Goal: Use online tool/utility: Utilize a website feature to perform a specific function

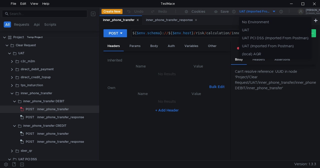
click at [281, 12] on div at bounding box center [160, 84] width 320 height 168
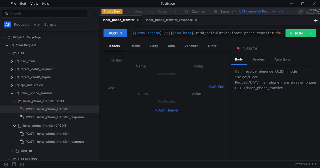
click at [281, 10] on div at bounding box center [281, 12] width 10 height 8
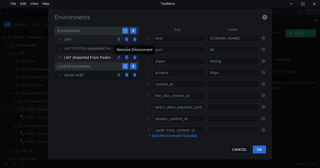
click at [136, 39] on button at bounding box center [135, 40] width 8 height 8
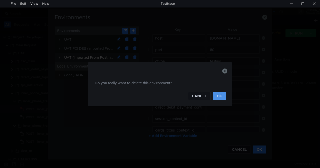
click at [224, 97] on button "OK" at bounding box center [219, 96] width 13 height 8
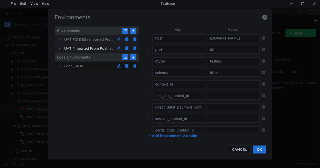
click at [93, 38] on div "UAT PCI DSS (Imported From Postman)" at bounding box center [89, 39] width 51 height 9
type input "fintech-risk-proxy.back.k8s-uat-pcidss.npe.yandex-bank.net"
type input "x_bank_token"
type input "cards_trxns_context_id"
type input "cards_trxns_tokenized_context_id"
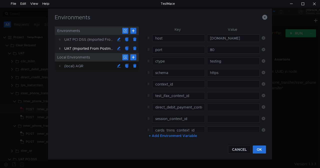
type input "direct_debit_payment_context_id"
type input "direct_debit_payment_last_ts"
type input "direct_debit_payment_last_amount"
type input "direct_debit_payment_last_buid"
type input "session_context_id"
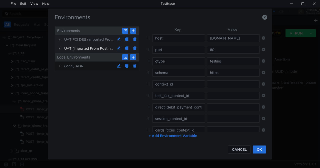
type input "tps_instruction_context_id"
type input "agreement_id"
type input "client_buid"
type input "af_decision_id"
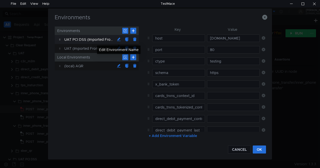
click at [119, 39] on button at bounding box center [119, 40] width 8 height 8
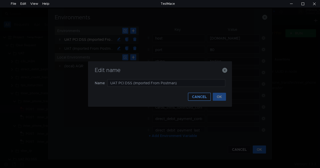
click at [202, 97] on button "CANCEL" at bounding box center [199, 97] width 23 height 8
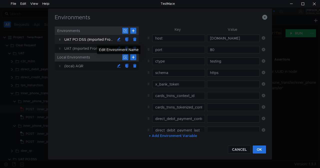
click at [100, 47] on div "Edit Environment Name" at bounding box center [119, 50] width 44 height 9
click at [71, 48] on div "UAT (Imported From Postman)" at bounding box center [89, 48] width 51 height 9
type input "fintech-risk-backend.back.k8s-uat.npe.yandex-bank.net"
type input "context_id"
type input "test_ifax_context_id"
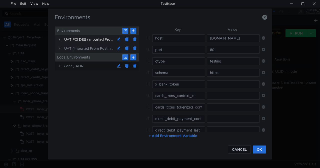
type input "direct_debit_payment_context_id"
type input "session_context_id"
type input "cards_trxns_context_id"
type input "cards_trxns_tokenized_context_id"
type input "inner_debit_context_id"
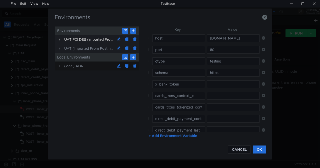
type input "inner_credit_context_id"
type input "direct_debit_payment_last_ts"
type input "direct_debit_payment_last_amount"
type input "direct_debit_payment_last_buid"
type input "onboarding_uprid_context_id"
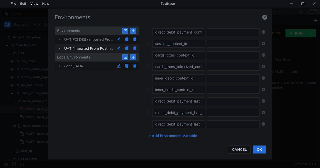
click at [174, 134] on button "+ Add Environment Variable" at bounding box center [173, 136] width 56 height 8
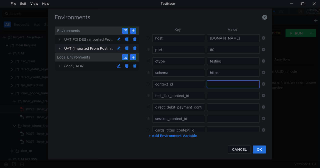
click at [212, 84] on input "text" at bounding box center [233, 85] width 53 height 8
paste input "fintech-risk-proxy.back.k8s-uat-pcidss.npe.yandex-bank.net"
type input "fintech-risk-proxy.back.k8s-uat-pcidss.npe.yandex-bank.net"
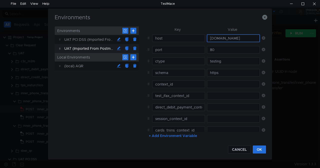
scroll to position [0, 47]
drag, startPoint x: 207, startPoint y: 37, endPoint x: 289, endPoint y: 36, distance: 82.9
click at [289, 36] on div "Environments Environments UAT PCI DSS (Imported From Postman) UAT (Imported Fro…" at bounding box center [160, 84] width 320 height 168
paste input "proxy.back.k8s-uat-pcidss"
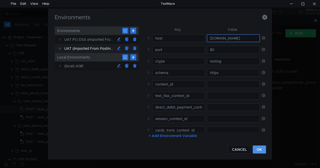
type input "fintech-risk-proxy.back.k8s-uat-pcidss.npe.yandex-bank.net"
click at [259, 150] on button "OK" at bounding box center [259, 150] width 13 height 8
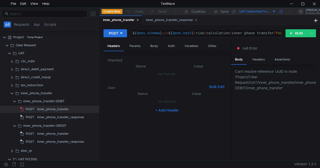
click at [282, 11] on icon at bounding box center [281, 11] width 3 height 3
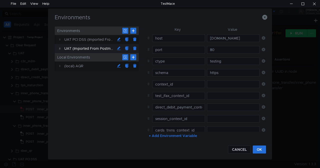
click at [171, 136] on button "+ Add Environment Variable" at bounding box center [173, 136] width 56 height 8
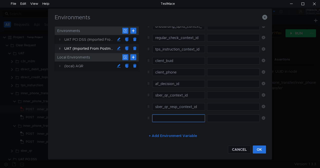
paste input "host_dss"
type input "host_dss"
click at [214, 117] on input "text" at bounding box center [233, 119] width 53 height 8
paste input "fintech-risk-proxy.back.k8s-uat-pcidss.npe.yandex-bank.net"
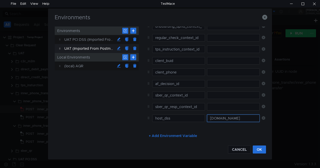
scroll to position [0, 54]
type input "fintech-risk-proxy.back.k8s-uat-pcidss.npe.yandex-bank.net"
click at [257, 149] on button "OK" at bounding box center [259, 150] width 13 height 8
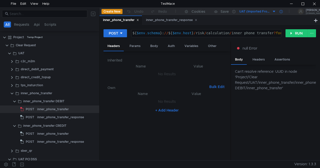
click at [282, 11] on icon at bounding box center [281, 11] width 3 height 3
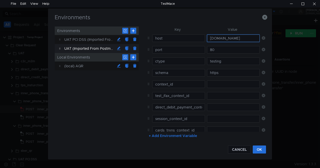
click at [235, 38] on input "fintech-risk-proxy.back.k8s-uat-pcidss.npe.yandex-bank.net" at bounding box center [233, 39] width 53 height 8
click at [259, 149] on button "OK" at bounding box center [259, 150] width 13 height 8
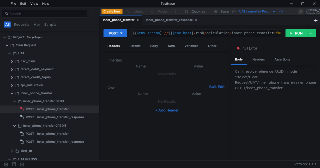
click at [281, 11] on icon at bounding box center [281, 11] width 3 height 3
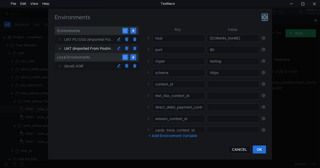
click at [263, 16] on icon "button" at bounding box center [265, 17] width 5 height 5
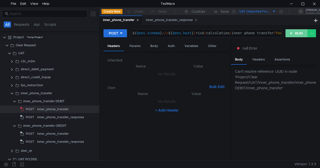
click at [298, 33] on button "RUN" at bounding box center [297, 33] width 22 height 8
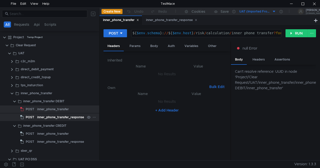
click at [38, 116] on div "inner_phone_transfer_response" at bounding box center [60, 118] width 47 height 8
click at [68, 117] on div "inner_phone_transfer_response" at bounding box center [60, 118] width 47 height 8
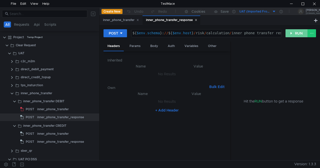
click at [293, 32] on button "RUN" at bounding box center [297, 33] width 22 height 8
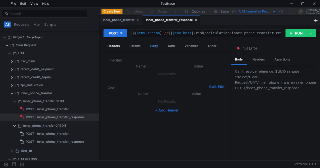
click at [155, 46] on div "Body" at bounding box center [154, 46] width 16 height 9
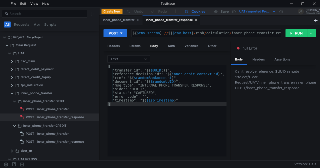
click at [196, 12] on div "Cookies" at bounding box center [199, 12] width 14 height 6
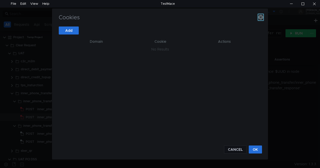
click at [262, 17] on icon "button" at bounding box center [261, 17] width 5 height 5
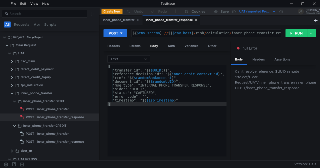
click at [257, 10] on div "UAT (Imported From Postman)" at bounding box center [256, 11] width 32 height 5
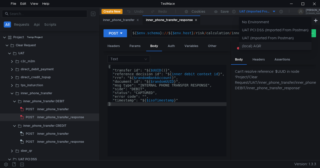
click at [265, 46] on li "(local) AQR" at bounding box center [275, 46] width 73 height 8
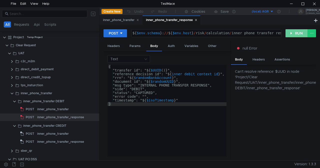
click at [296, 32] on button "RUN" at bounding box center [297, 33] width 22 height 8
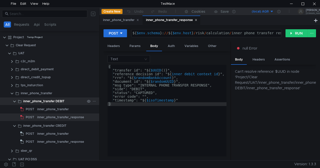
click at [39, 100] on div "inner_phone_transfer DEBIT" at bounding box center [43, 102] width 41 height 8
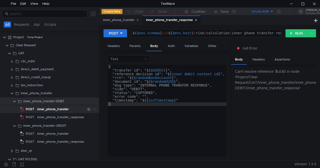
click at [39, 110] on div "inner_phone_transfer" at bounding box center [53, 110] width 32 height 8
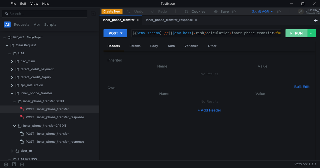
click at [290, 35] on button "RUN" at bounding box center [297, 33] width 22 height 8
click at [272, 11] on button "(local) AQR" at bounding box center [256, 12] width 35 height 8
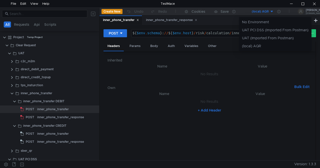
click at [282, 11] on div at bounding box center [160, 84] width 320 height 168
click at [280, 12] on icon at bounding box center [279, 11] width 3 height 3
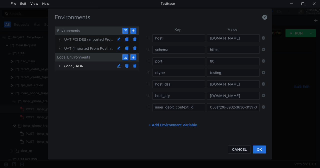
click at [279, 12] on div "Environments Environments UAT PCI DSS (Imported From Postman) UAT (Imported Fro…" at bounding box center [160, 84] width 320 height 168
click at [265, 16] on icon "button" at bounding box center [265, 17] width 5 height 5
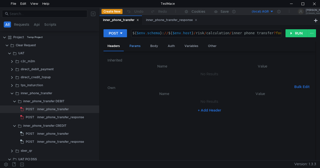
click at [139, 45] on div "Params" at bounding box center [135, 46] width 19 height 9
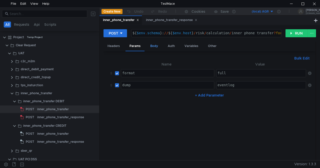
click at [154, 47] on div "Body" at bounding box center [154, 46] width 16 height 9
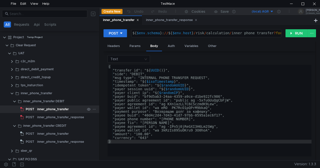
click at [48, 110] on div "inner_phone_transfer" at bounding box center [53, 110] width 32 height 8
click at [51, 109] on div "inner_phone_transfer" at bounding box center [53, 110] width 32 height 8
click at [298, 34] on button "RUN" at bounding box center [297, 33] width 22 height 8
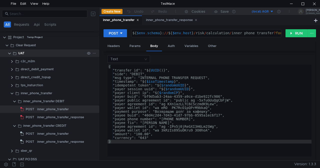
click at [9, 52] on clr-icon at bounding box center [10, 54] width 4 height 4
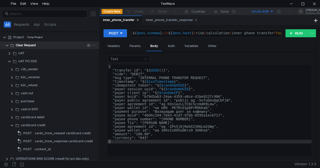
click at [7, 46] on clr-icon at bounding box center [7, 46] width 4 height 4
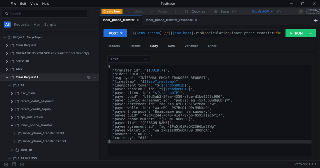
click at [6, 78] on clr-icon at bounding box center [7, 78] width 4 height 4
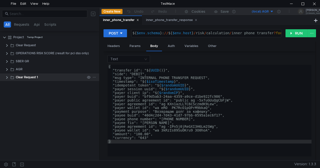
click at [96, 76] on icon at bounding box center [95, 78] width 4 height 4
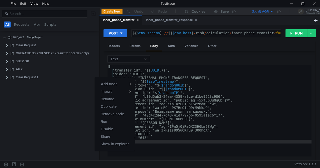
click at [12, 77] on div at bounding box center [160, 84] width 320 height 168
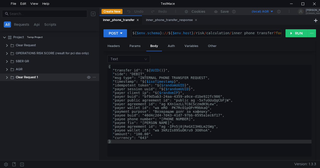
click at [6, 77] on clr-icon at bounding box center [7, 78] width 4 height 4
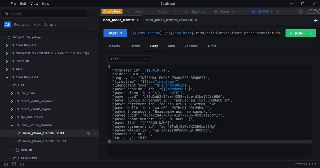
click at [15, 132] on clr-icon at bounding box center [15, 134] width 4 height 4
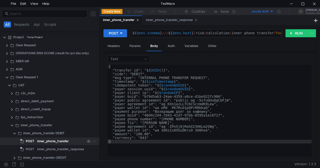
click at [34, 139] on span "POST" at bounding box center [30, 142] width 9 height 8
click at [72, 142] on div "inner_phone_transfer" at bounding box center [61, 142] width 48 height 8
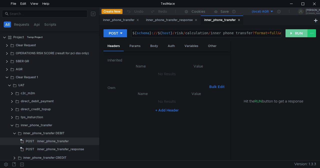
click at [291, 32] on button "RUN" at bounding box center [297, 33] width 22 height 8
